Goal: Task Accomplishment & Management: Complete application form

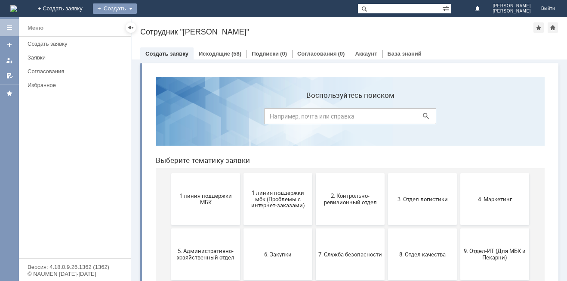
click at [137, 10] on div "Создать" at bounding box center [115, 8] width 44 height 10
click at [160, 23] on link "Заявка" at bounding box center [127, 26] width 65 height 10
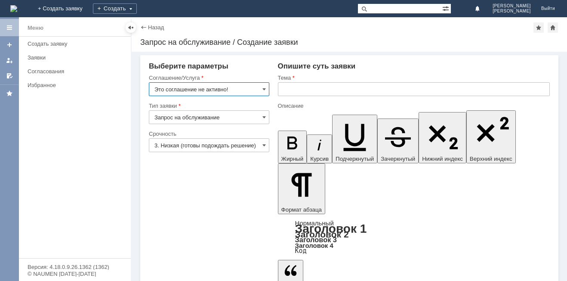
click at [211, 147] on input "3. Низкая (готовы подождать решение)" at bounding box center [209, 145] width 121 height 14
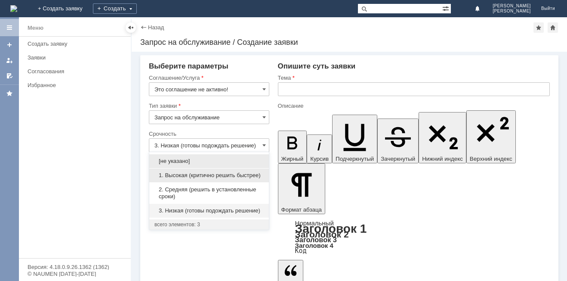
click at [205, 179] on div "1. Высокая (критично решить быстрее)" at bounding box center [209, 175] width 120 height 14
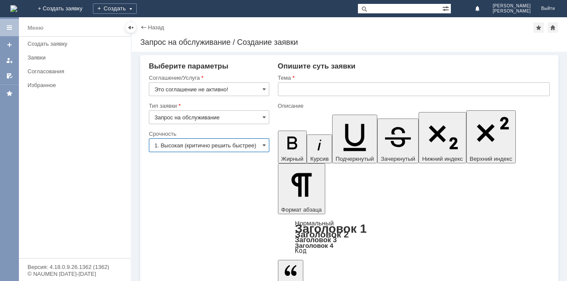
type input "1. Высокая (критично решить быстрее)"
click at [294, 87] on input "text" at bounding box center [414, 89] width 272 height 14
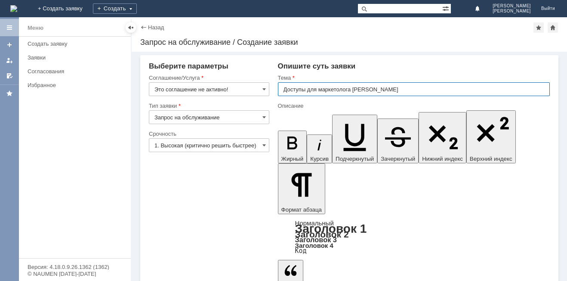
type input "Доступы для маркетолога [PERSON_NAME]"
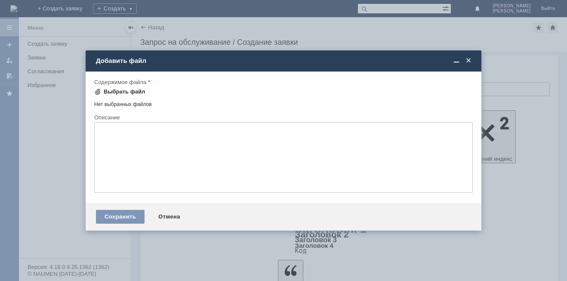
click at [112, 91] on div "Выбрать файл" at bounding box center [125, 91] width 42 height 7
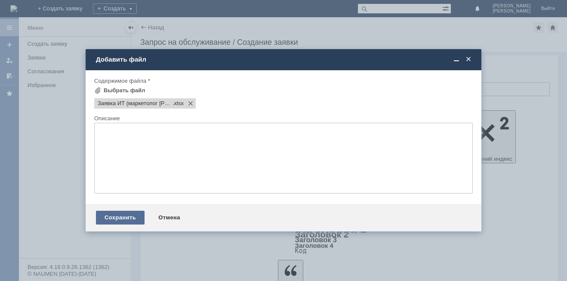
click at [119, 218] on div "Сохранить" at bounding box center [120, 218] width 49 height 14
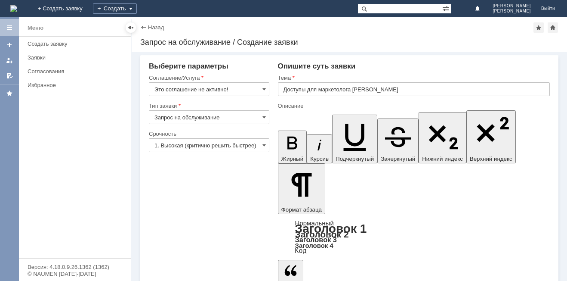
click at [191, 110] on div "Тип заявки" at bounding box center [209, 106] width 121 height 8
click at [192, 112] on input "Запрос на обслуживание" at bounding box center [209, 117] width 121 height 14
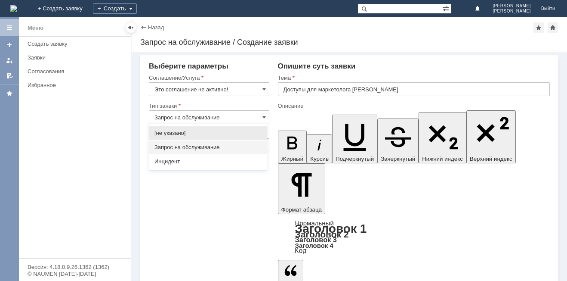
click at [192, 112] on input "Запрос на обслуживание" at bounding box center [209, 117] width 121 height 14
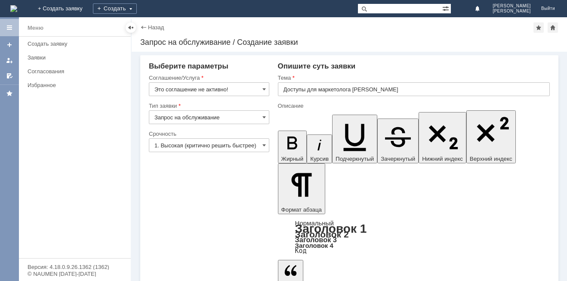
type input "Запрос на обслуживание"
